Goal: Find specific page/section: Find specific page/section

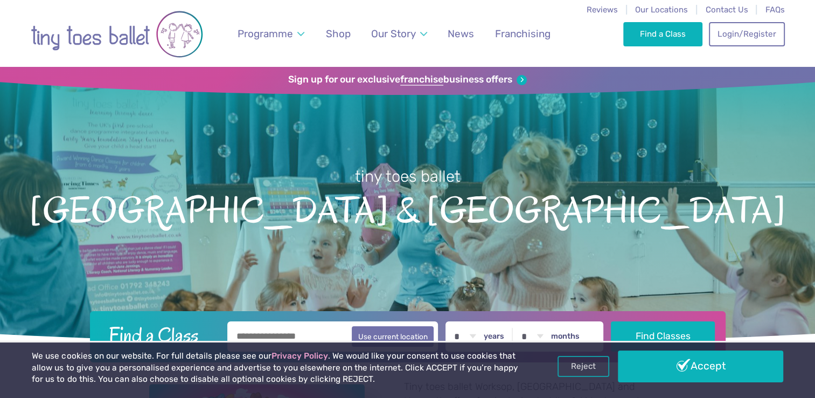
drag, startPoint x: 726, startPoint y: 367, endPoint x: 710, endPoint y: 360, distance: 17.1
click at [725, 367] on link "Accept" at bounding box center [700, 365] width 165 height 31
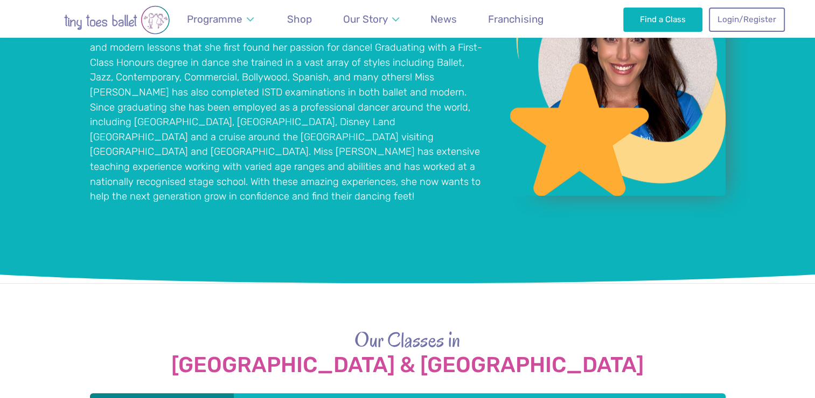
scroll to position [1185, 0]
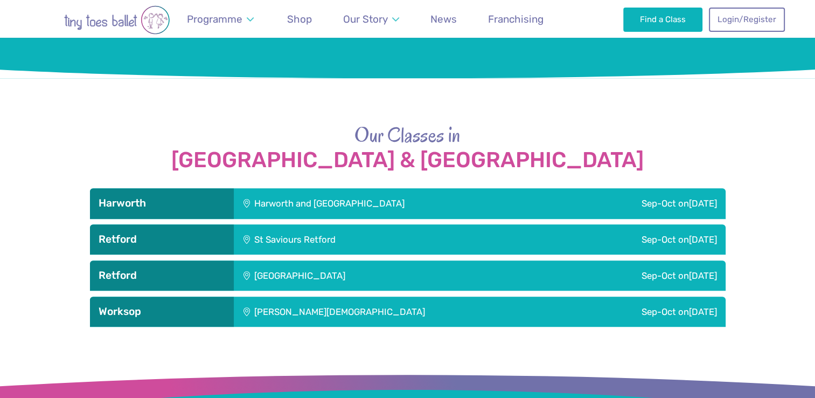
click at [357, 188] on div "Harworth and [GEOGRAPHIC_DATA]" at bounding box center [396, 203] width 324 height 30
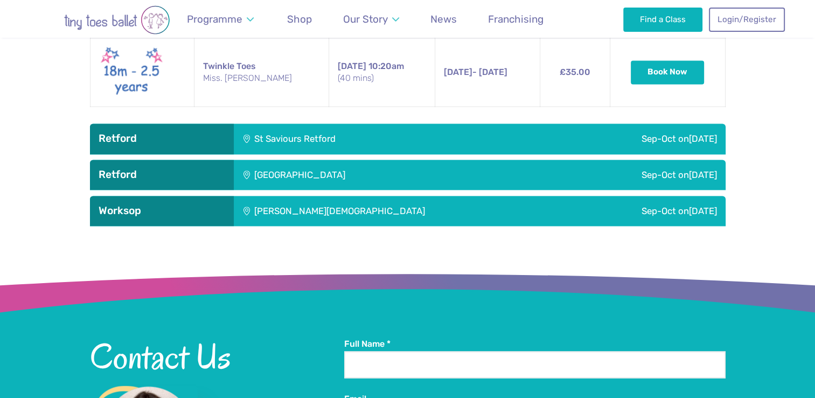
scroll to position [1509, 0]
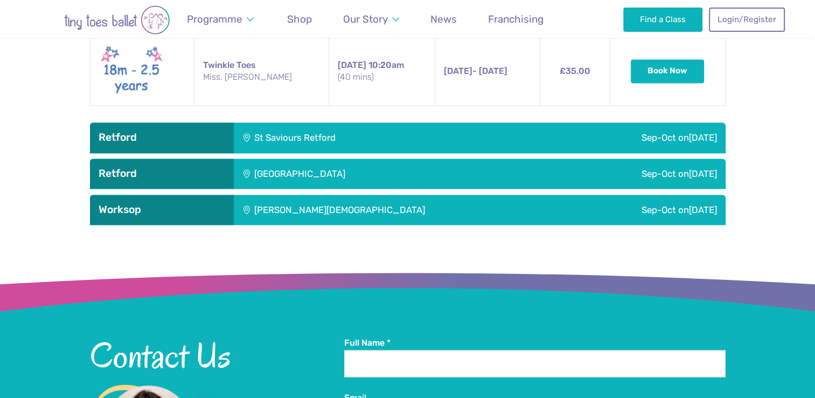
click at [324, 122] on div "St Saviours Retford" at bounding box center [368, 137] width 268 height 30
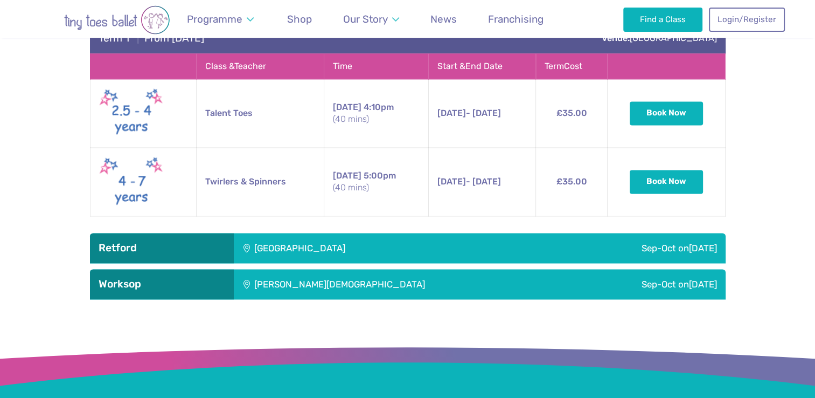
scroll to position [1670, 0]
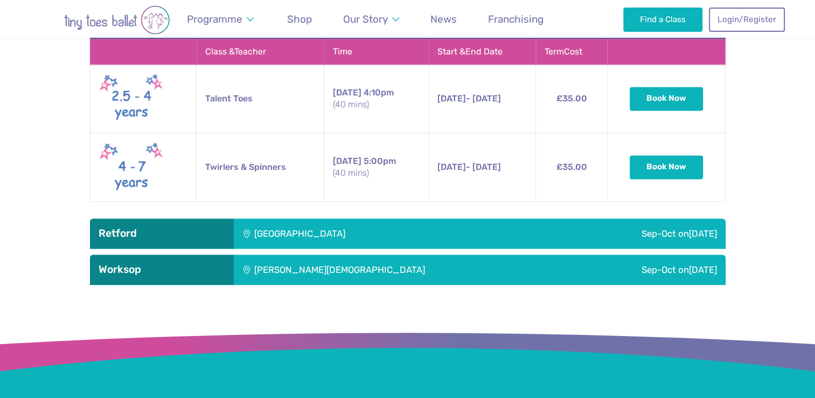
click at [327, 218] on div "[GEOGRAPHIC_DATA]" at bounding box center [373, 233] width 278 height 30
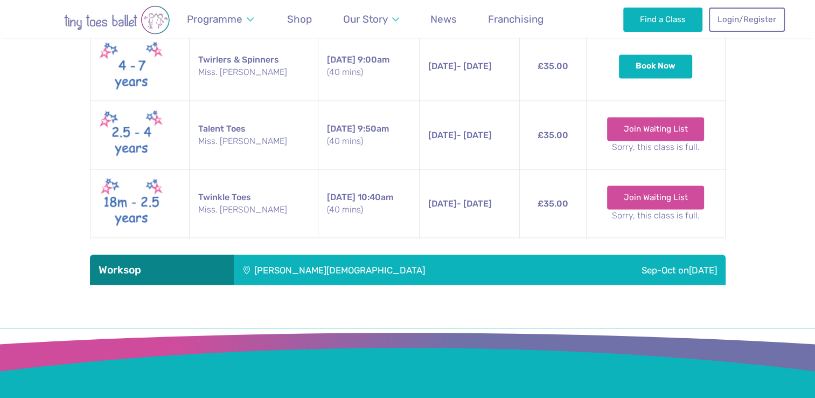
scroll to position [1993, 0]
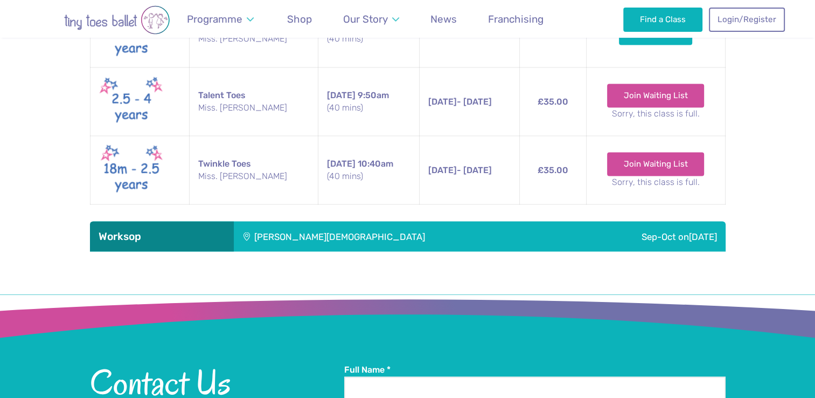
click at [321, 227] on div "[PERSON_NAME][DEMOGRAPHIC_DATA]" at bounding box center [402, 236] width 336 height 30
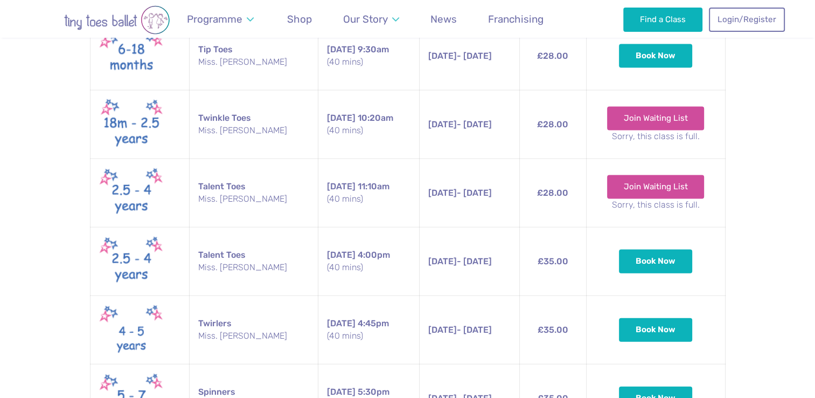
scroll to position [2047, 0]
